Goal: Information Seeking & Learning: Learn about a topic

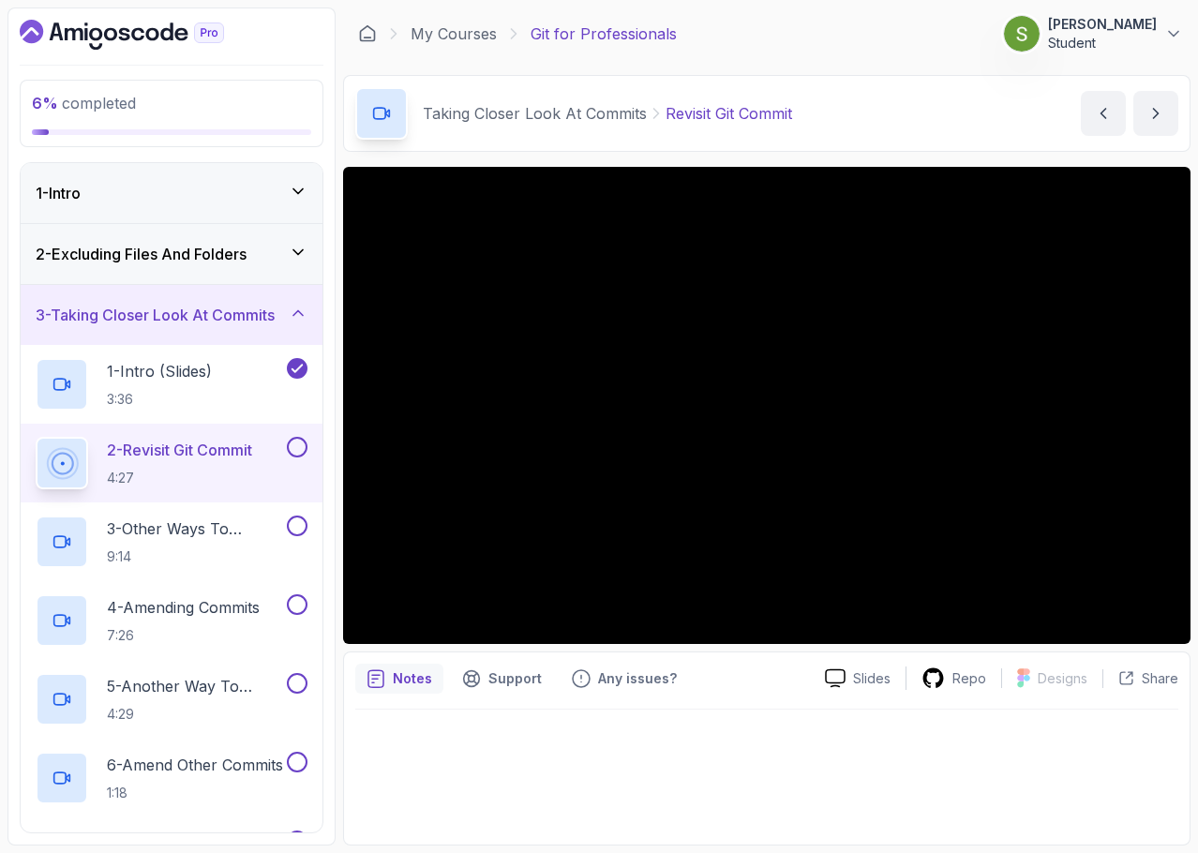
click at [298, 451] on button at bounding box center [297, 447] width 21 height 21
click at [209, 532] on p "3 - Other Ways To Commit Changes" at bounding box center [195, 528] width 176 height 22
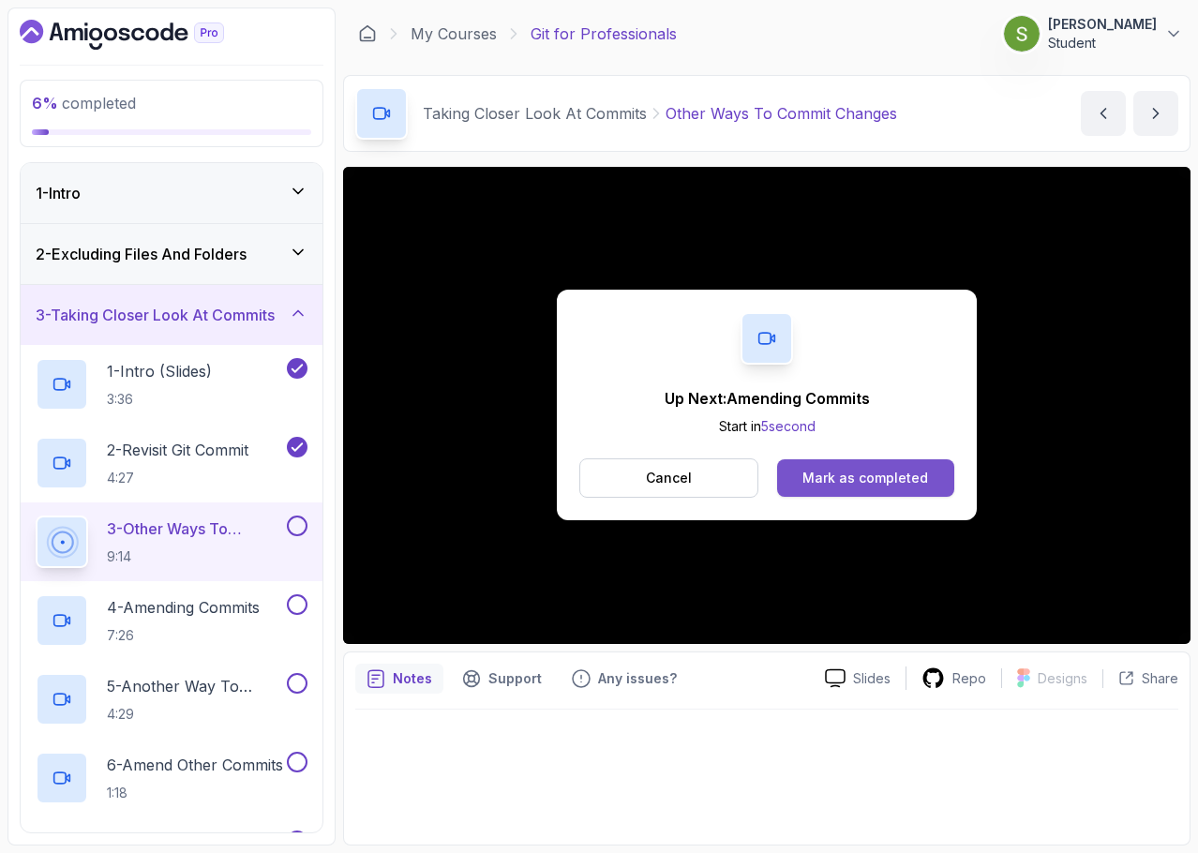
click at [891, 464] on button "Mark as completed" at bounding box center [865, 477] width 177 height 37
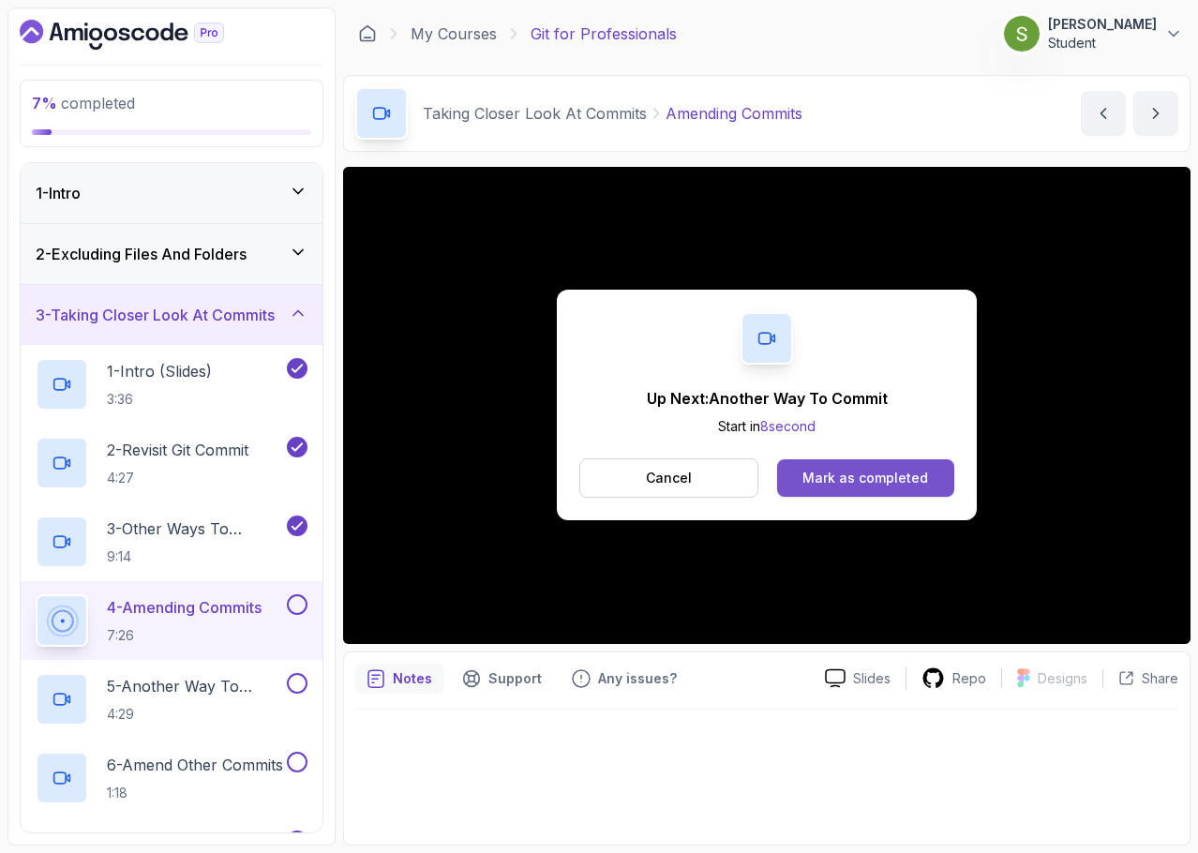
click at [837, 472] on div "Mark as completed" at bounding box center [865, 478] width 126 height 19
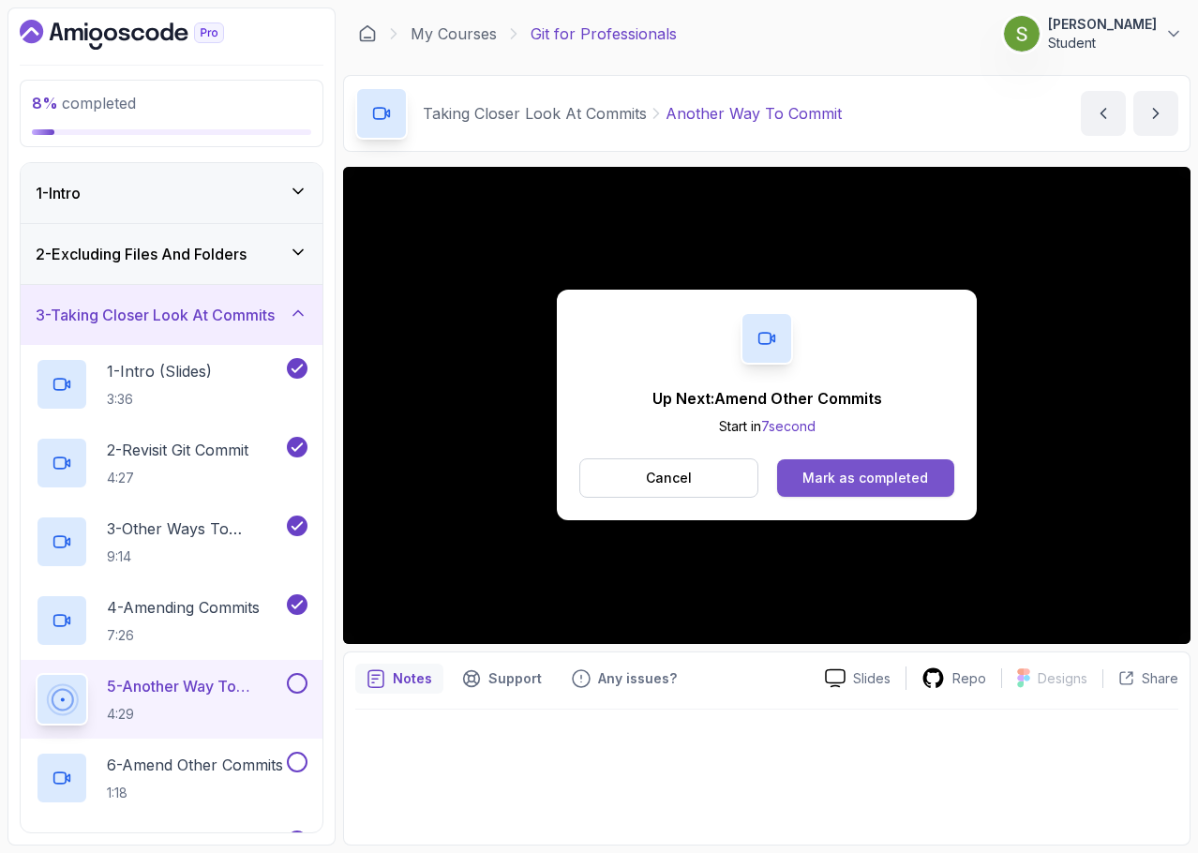
click at [924, 472] on div "Mark as completed" at bounding box center [865, 478] width 126 height 19
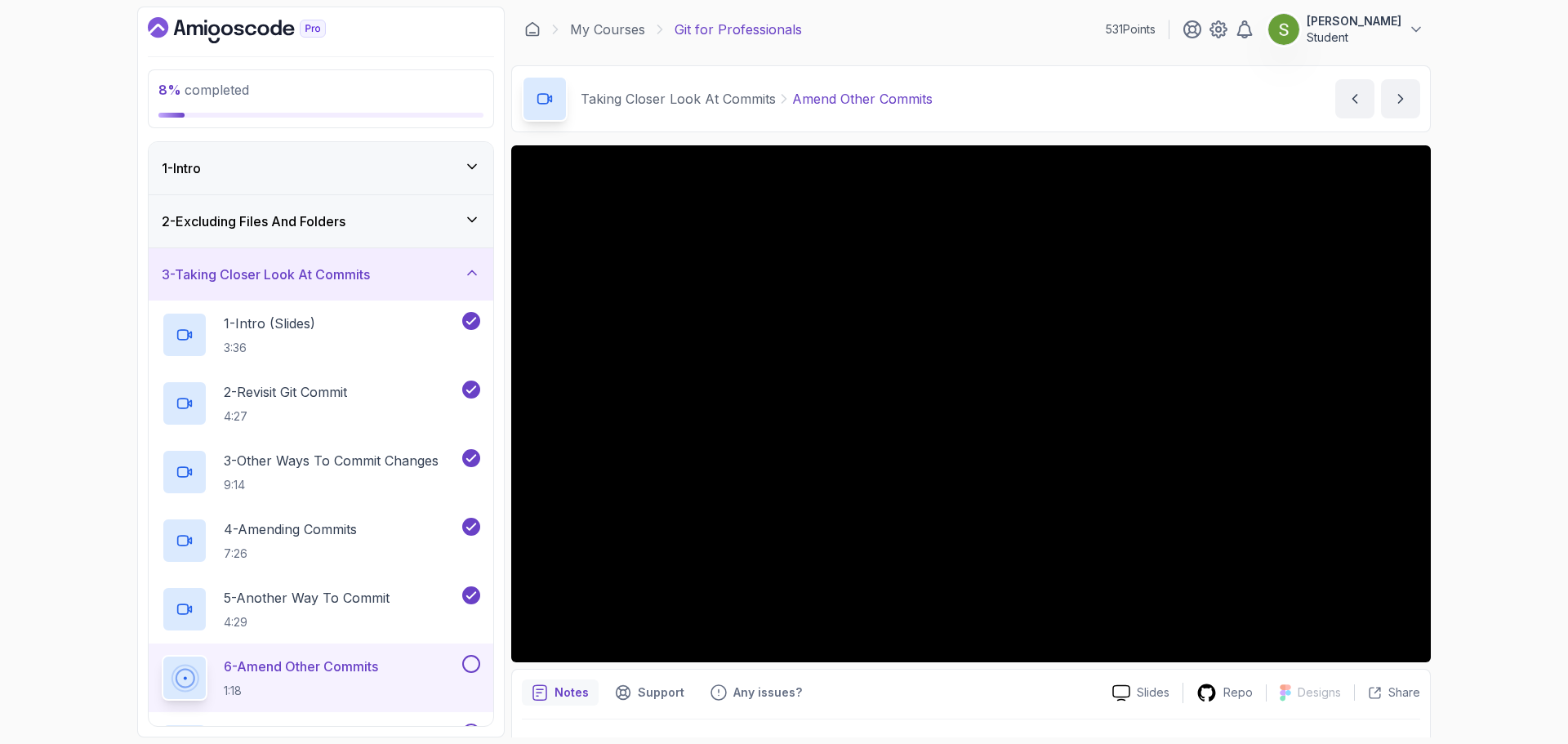
click at [188, 21] on icon "Dashboard" at bounding box center [237, 30] width 178 height 26
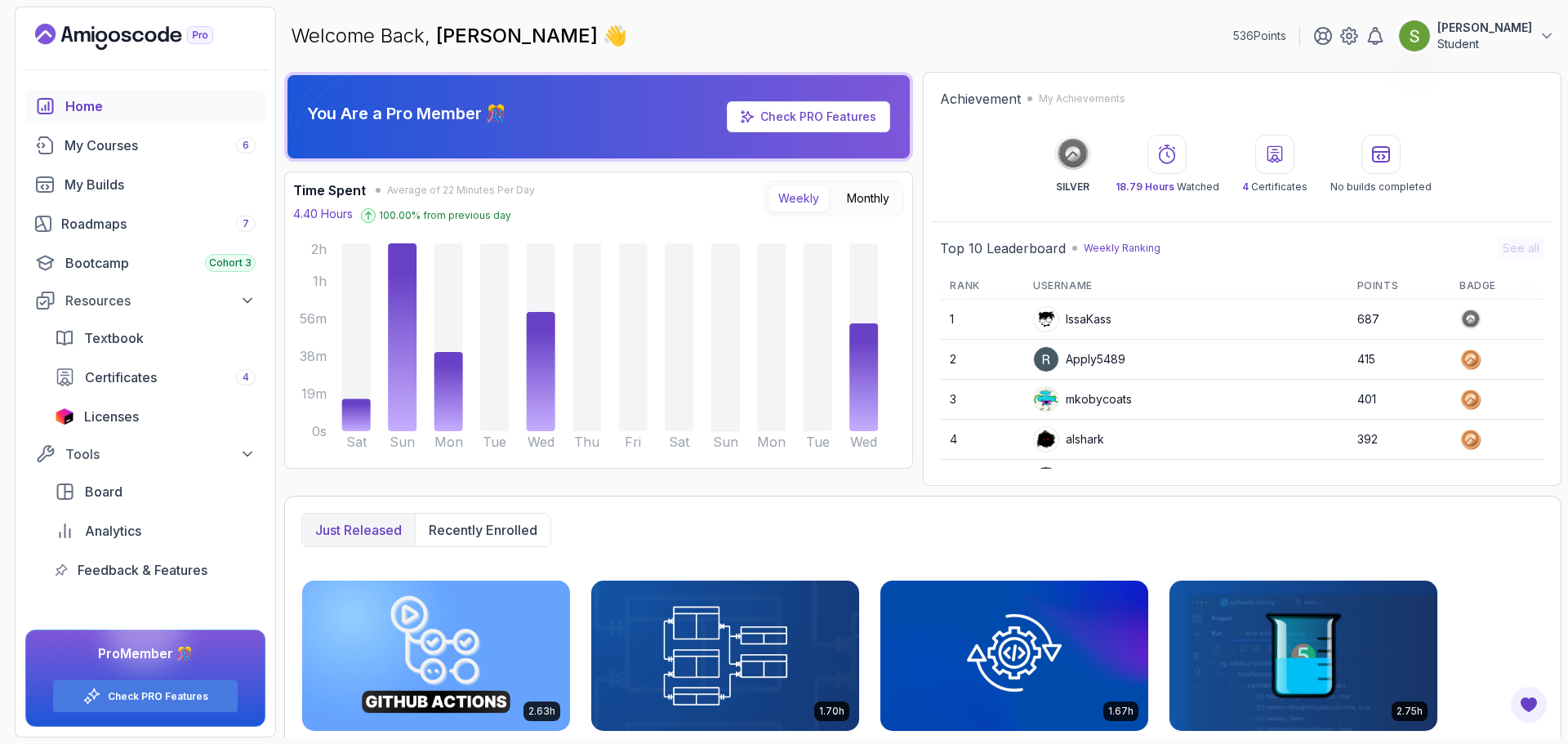
click at [207, 34] on icon "Landing page" at bounding box center [200, 36] width 25 height 17
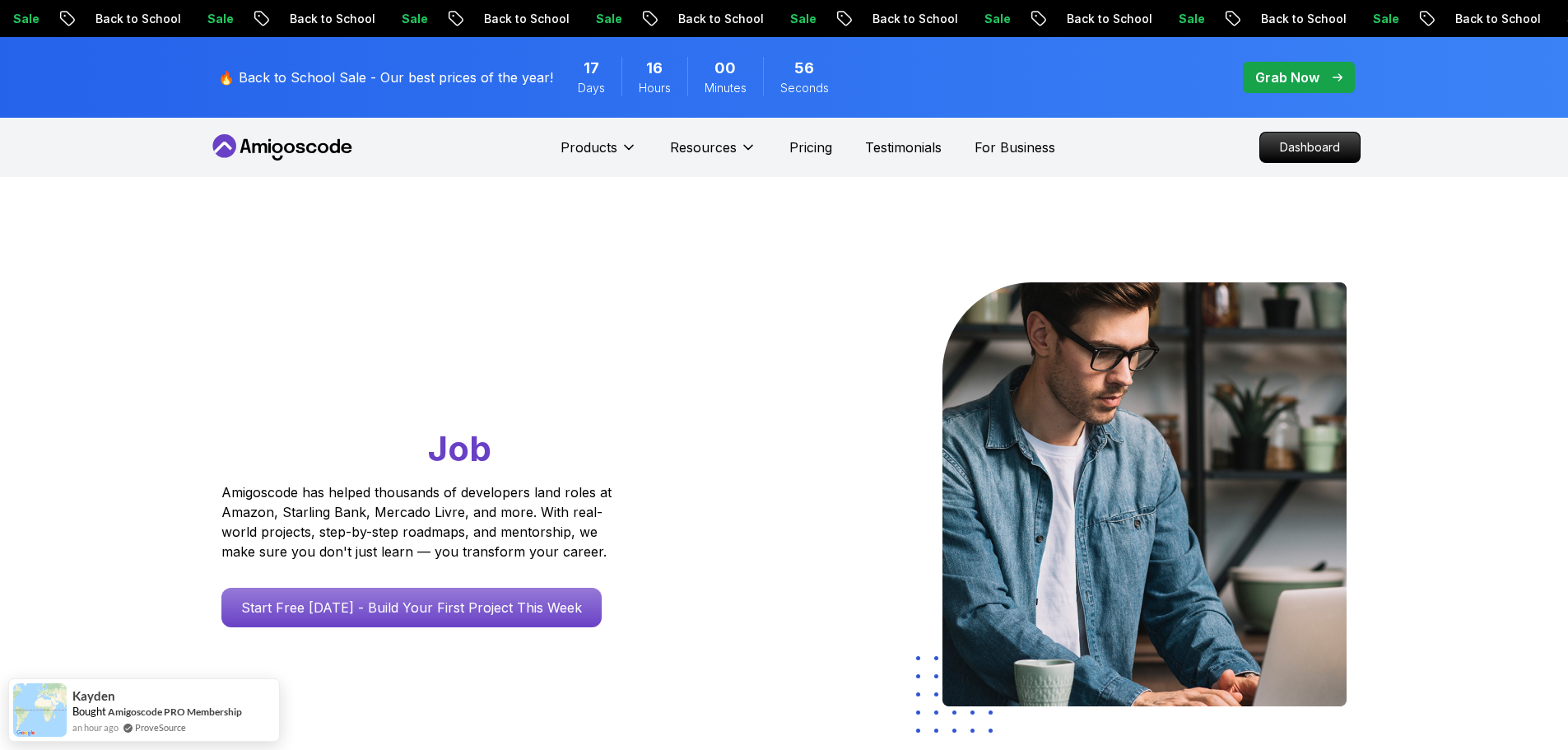
click at [1051, 158] on p "Dashboard" at bounding box center [1310, 148] width 95 height 28
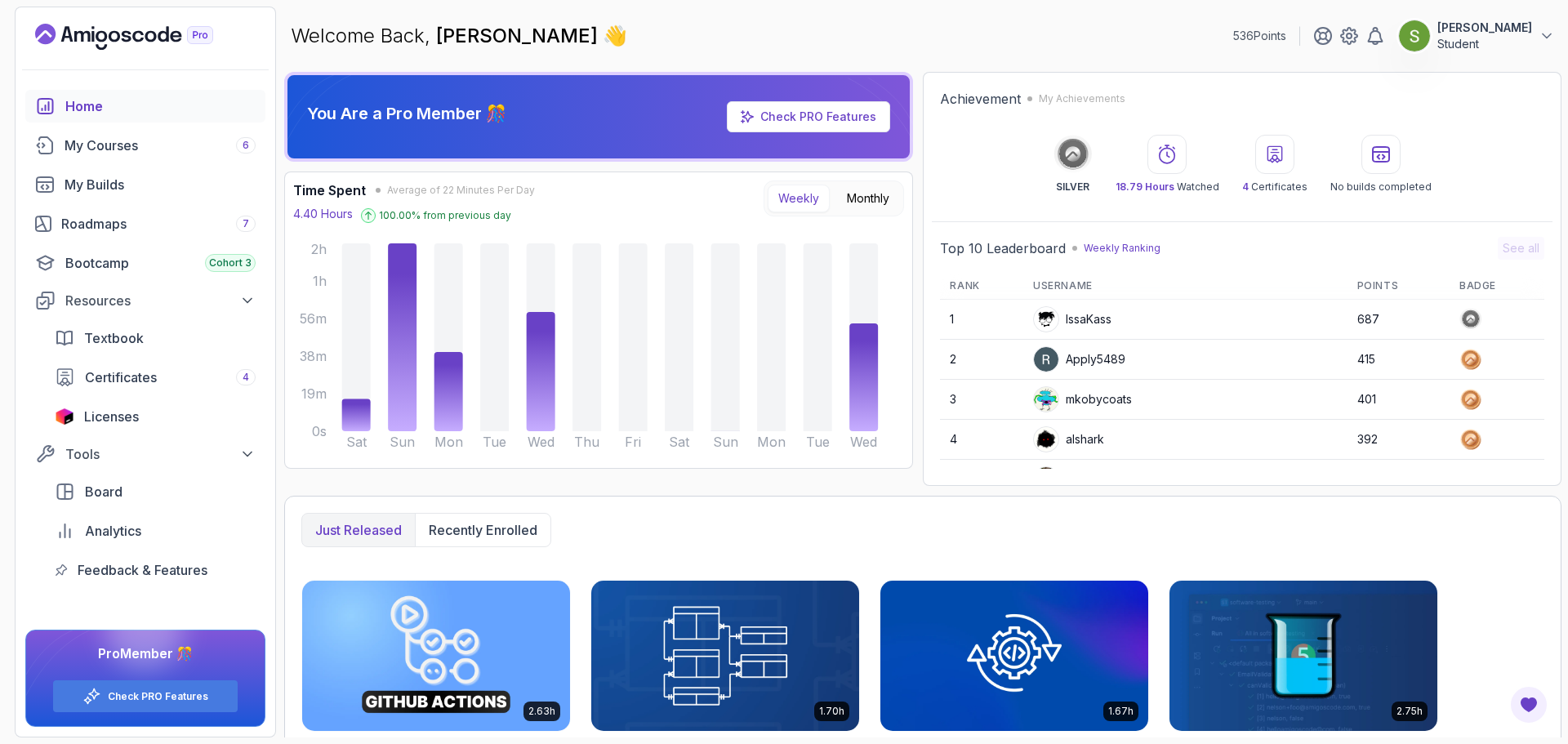
click at [794, 116] on link "Check PRO Features" at bounding box center [818, 117] width 116 height 14
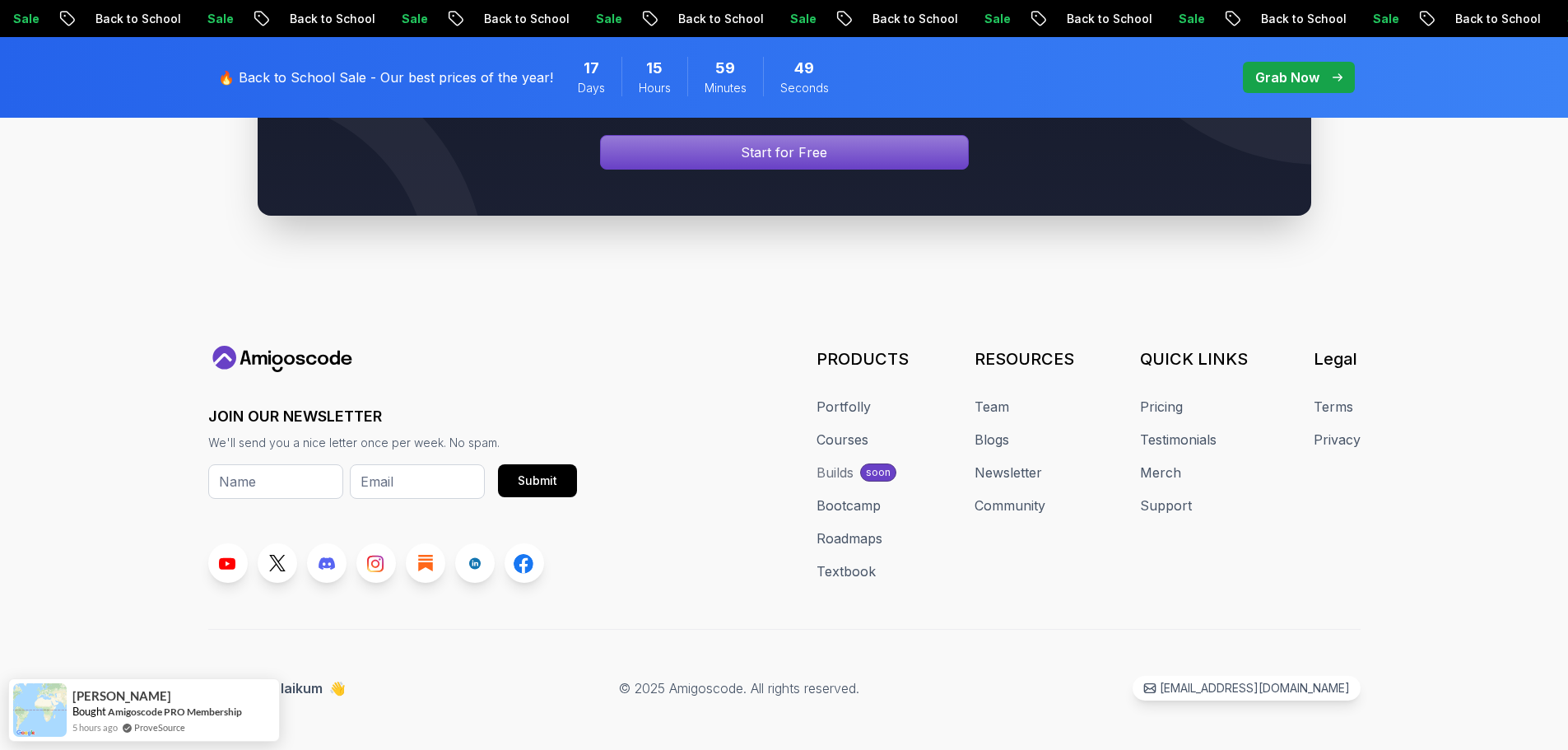
scroll to position [4043, 0]
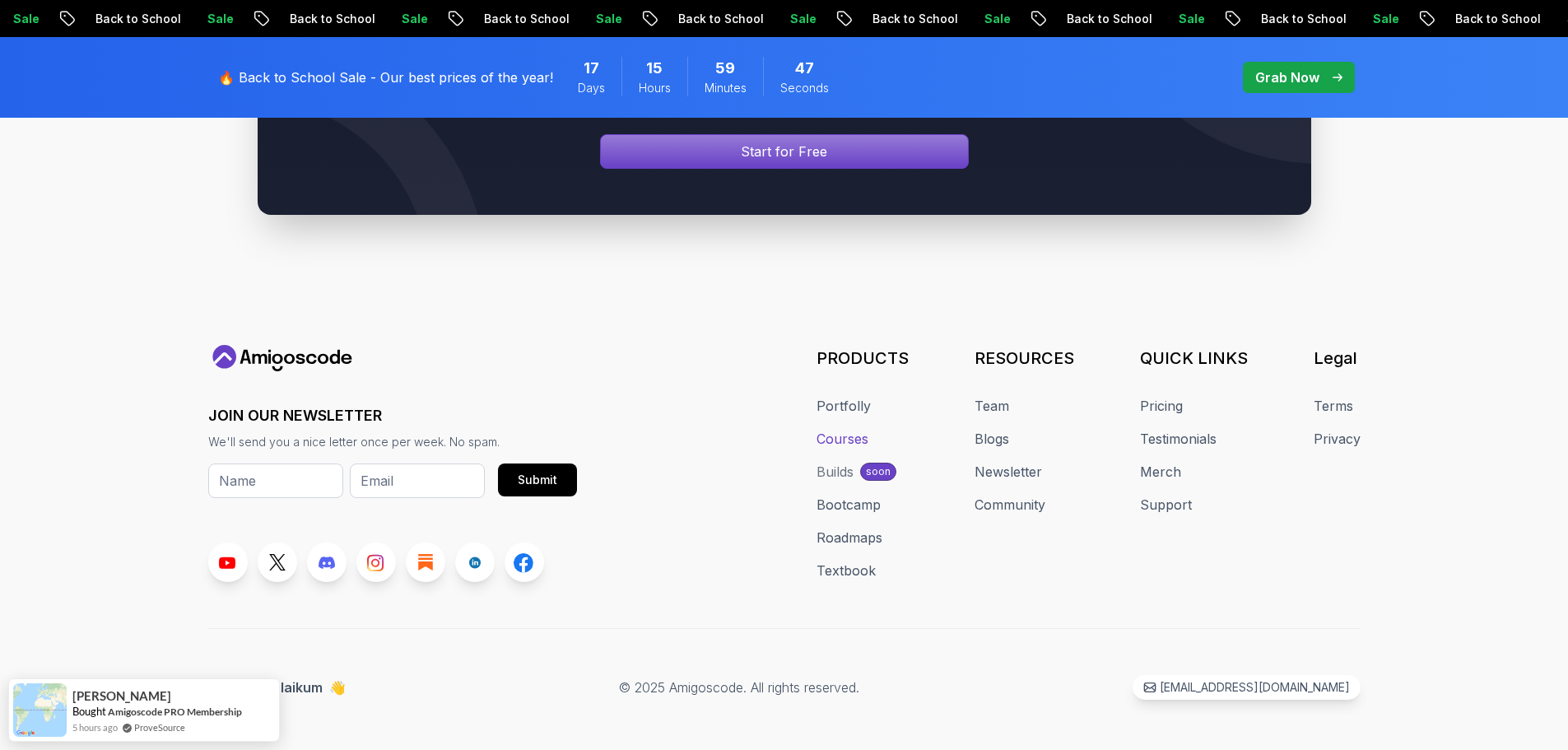
click at [863, 449] on link "Courses" at bounding box center [842, 438] width 52 height 19
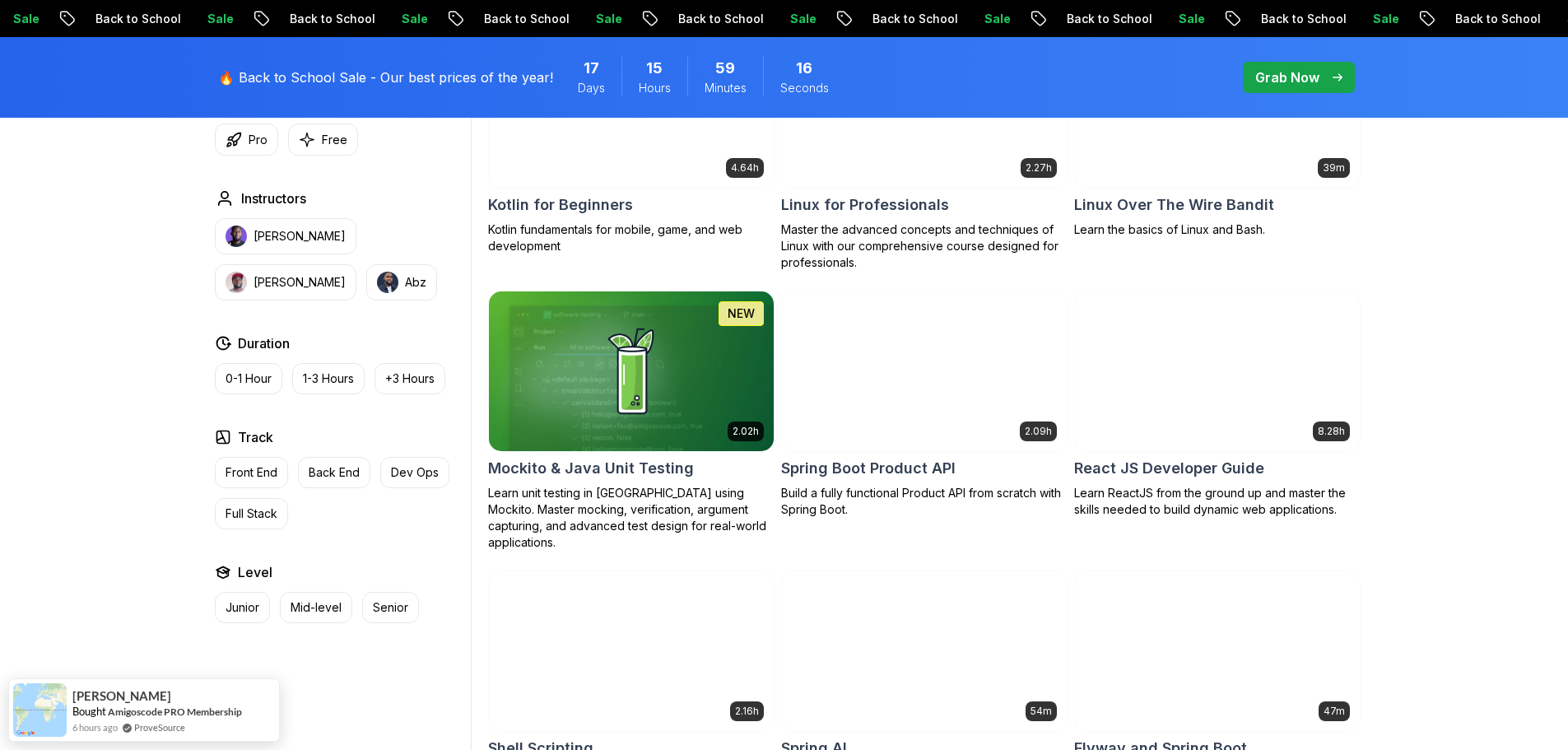
scroll to position [3472, 0]
